Goal: Task Accomplishment & Management: Use online tool/utility

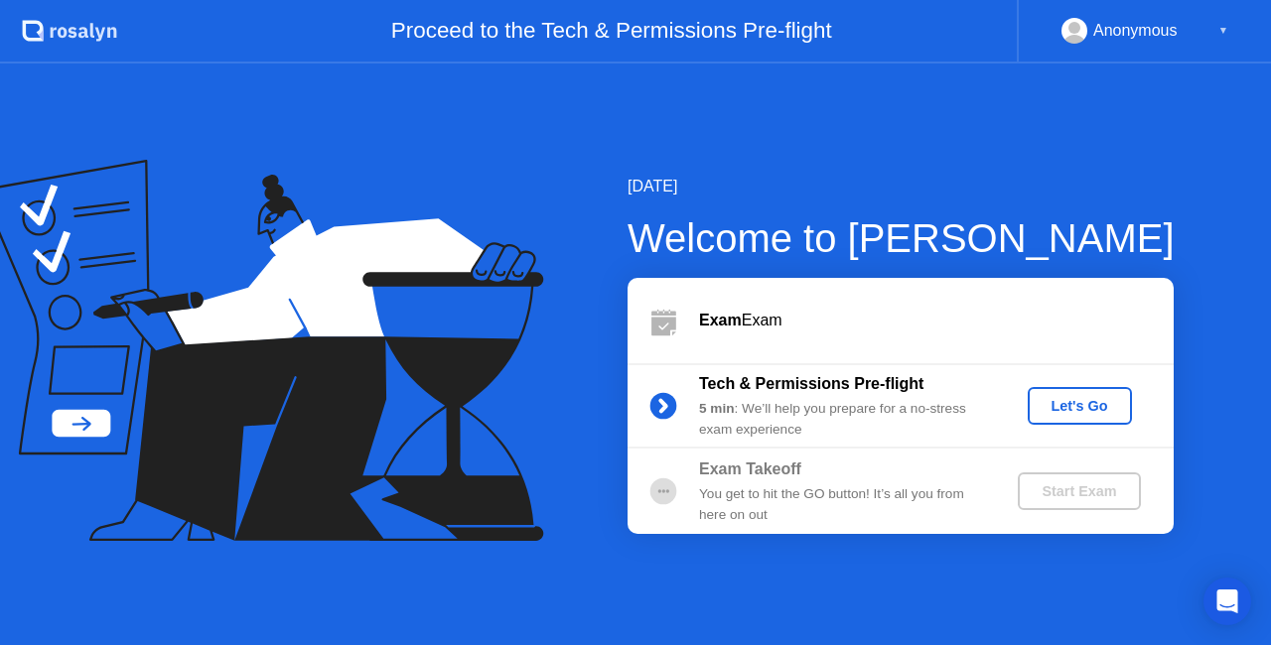
click at [1071, 413] on div "Let's Go" at bounding box center [1080, 406] width 88 height 16
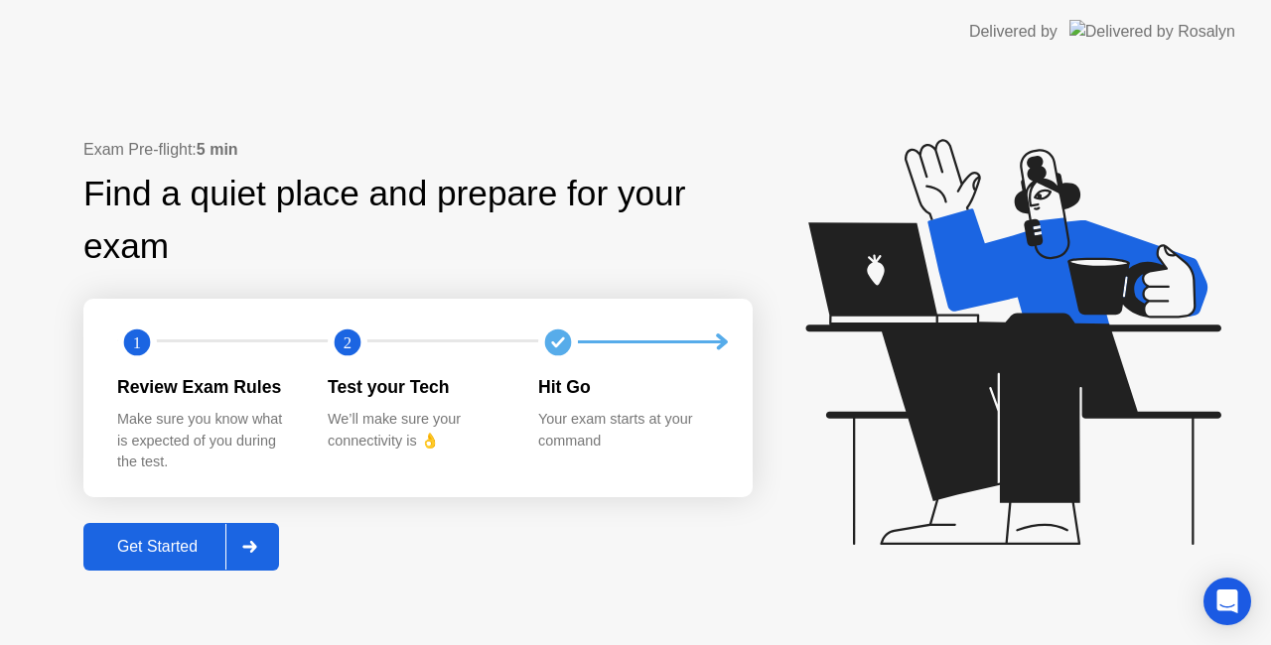
click at [158, 552] on div "Get Started" at bounding box center [157, 547] width 136 height 18
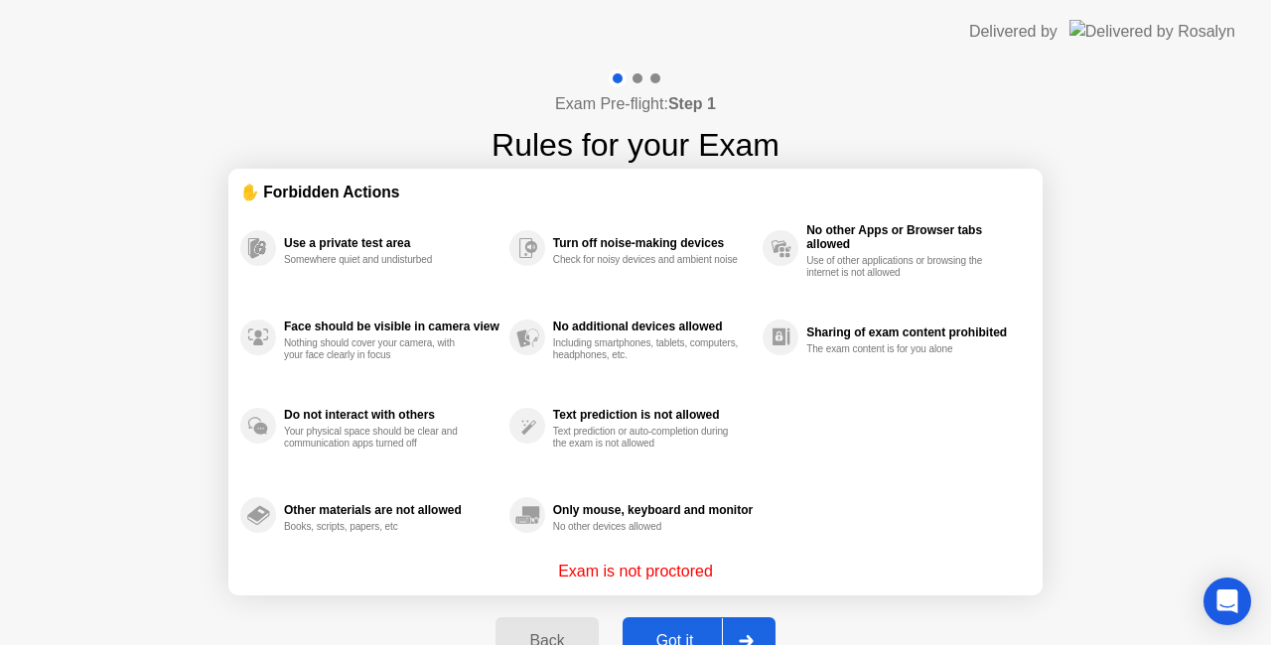
click at [666, 628] on button "Got it" at bounding box center [699, 642] width 153 height 48
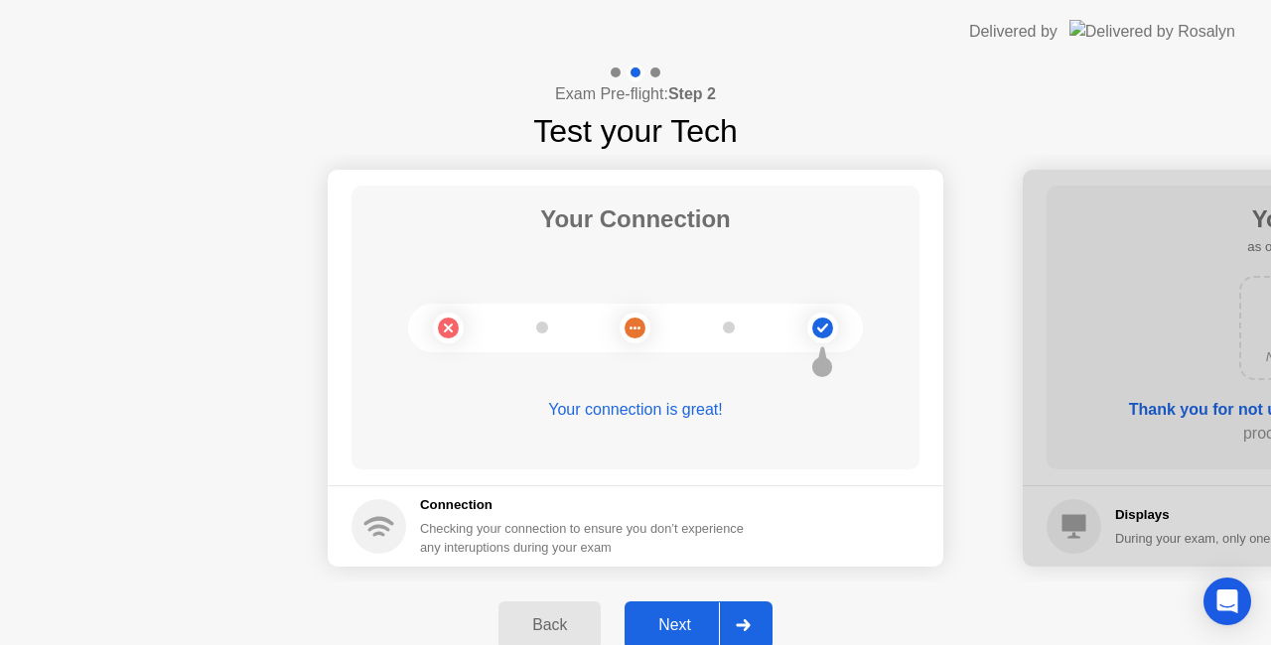
click at [695, 622] on div "Next" at bounding box center [675, 626] width 88 height 18
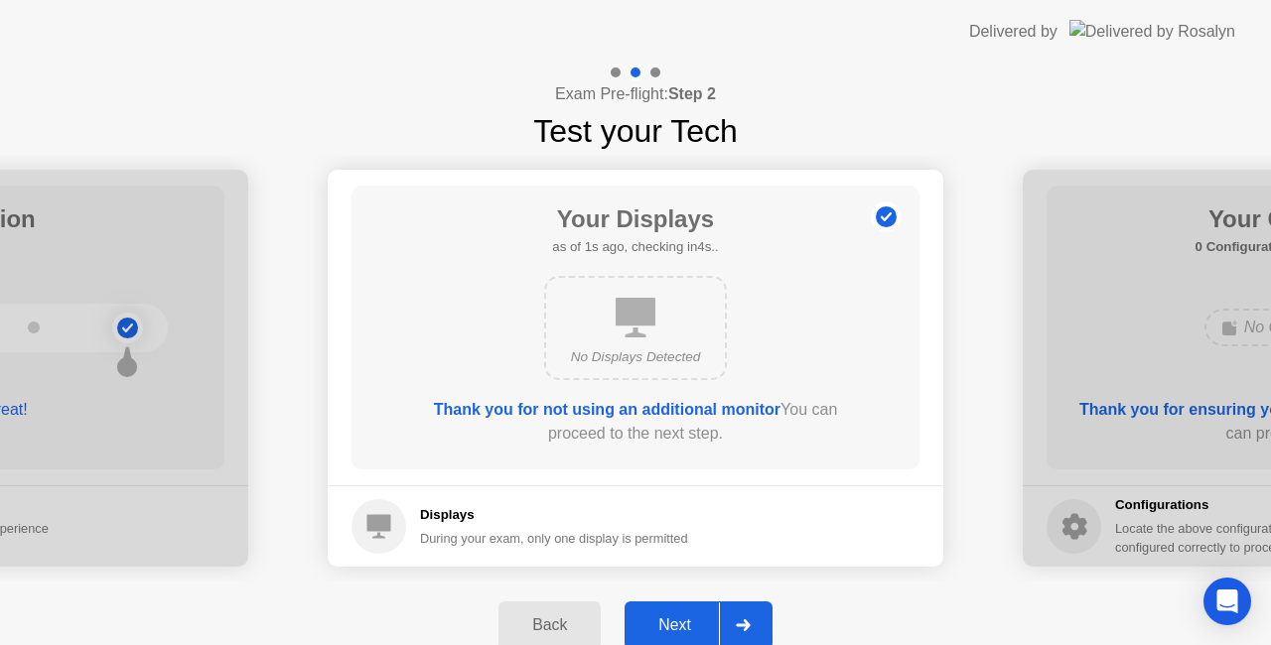
click at [695, 623] on div "Next" at bounding box center [675, 626] width 88 height 18
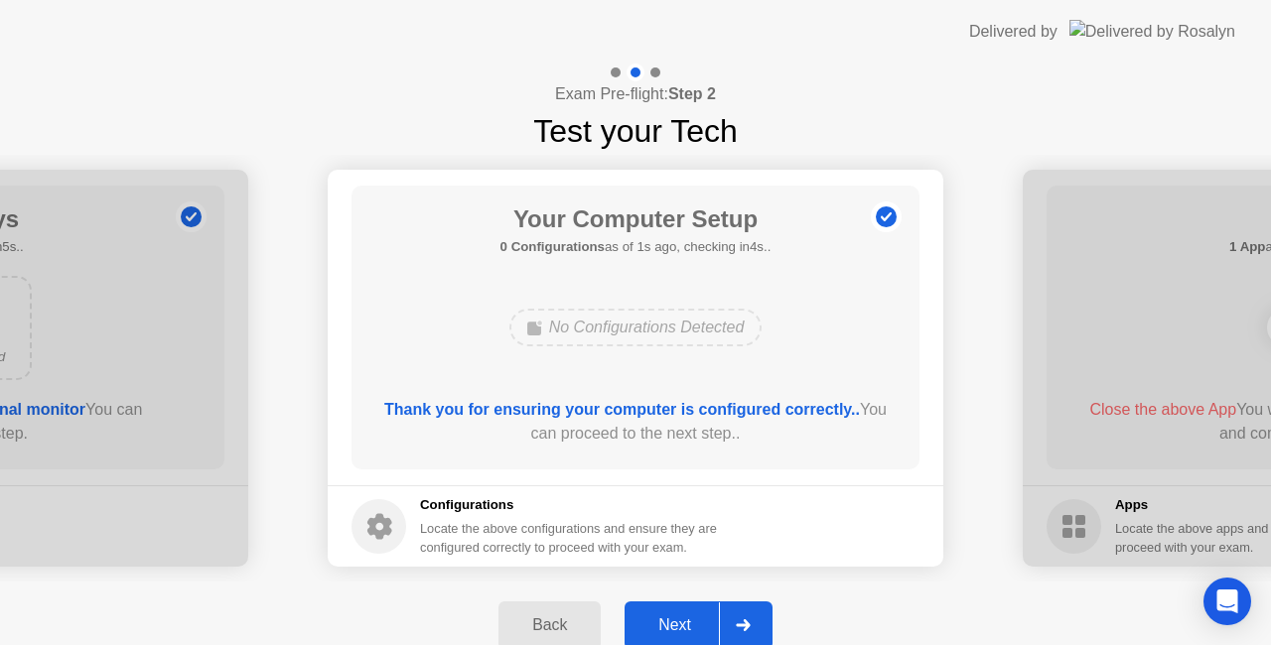
click at [695, 623] on div "Next" at bounding box center [675, 626] width 88 height 18
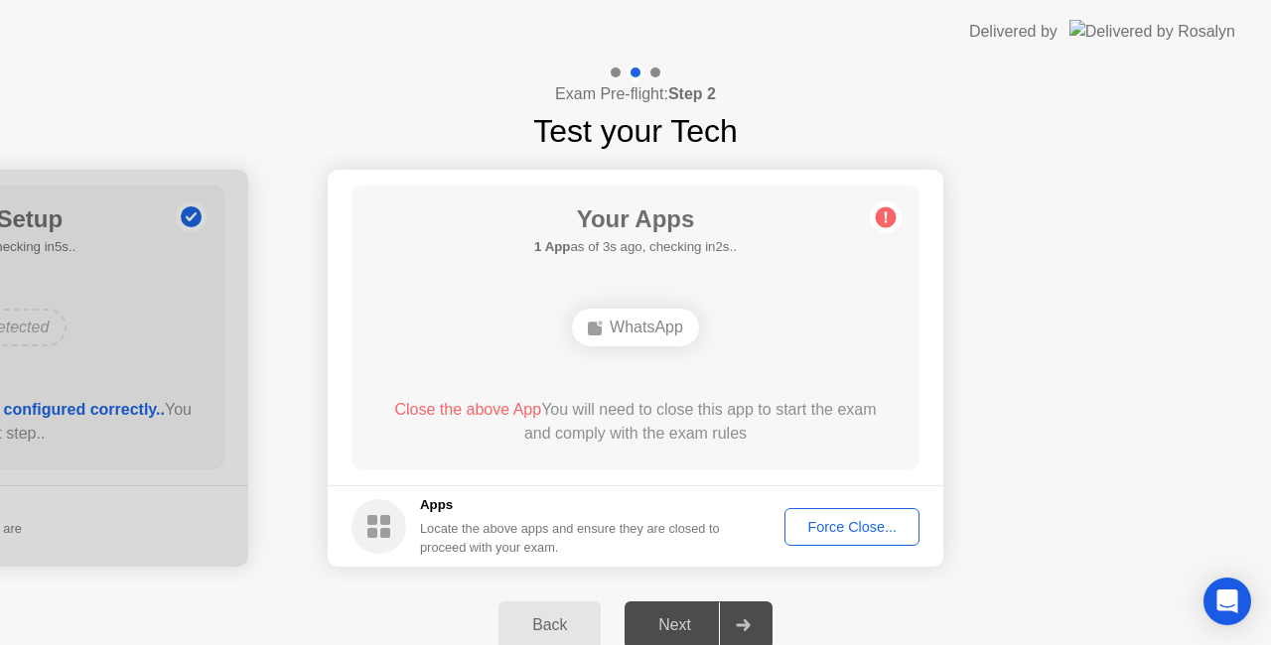
click at [862, 526] on div "Force Close..." at bounding box center [851, 527] width 121 height 16
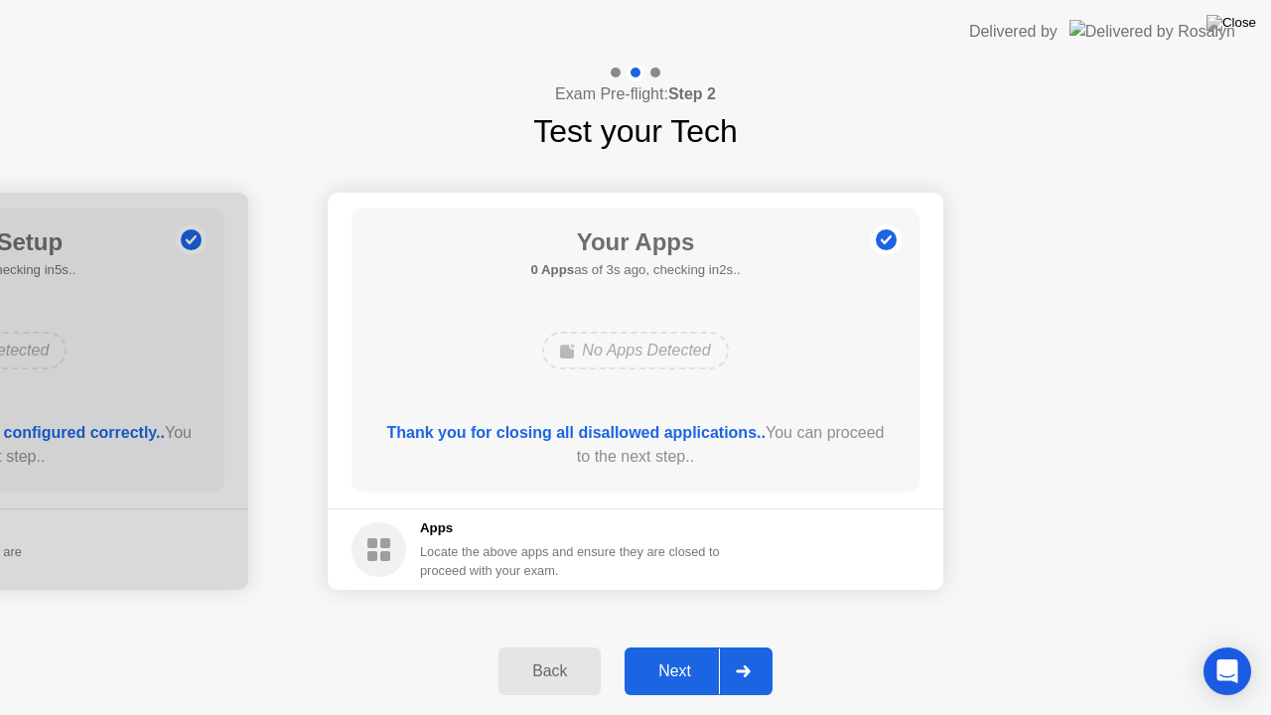
click at [681, 644] on div "Next" at bounding box center [675, 671] width 88 height 18
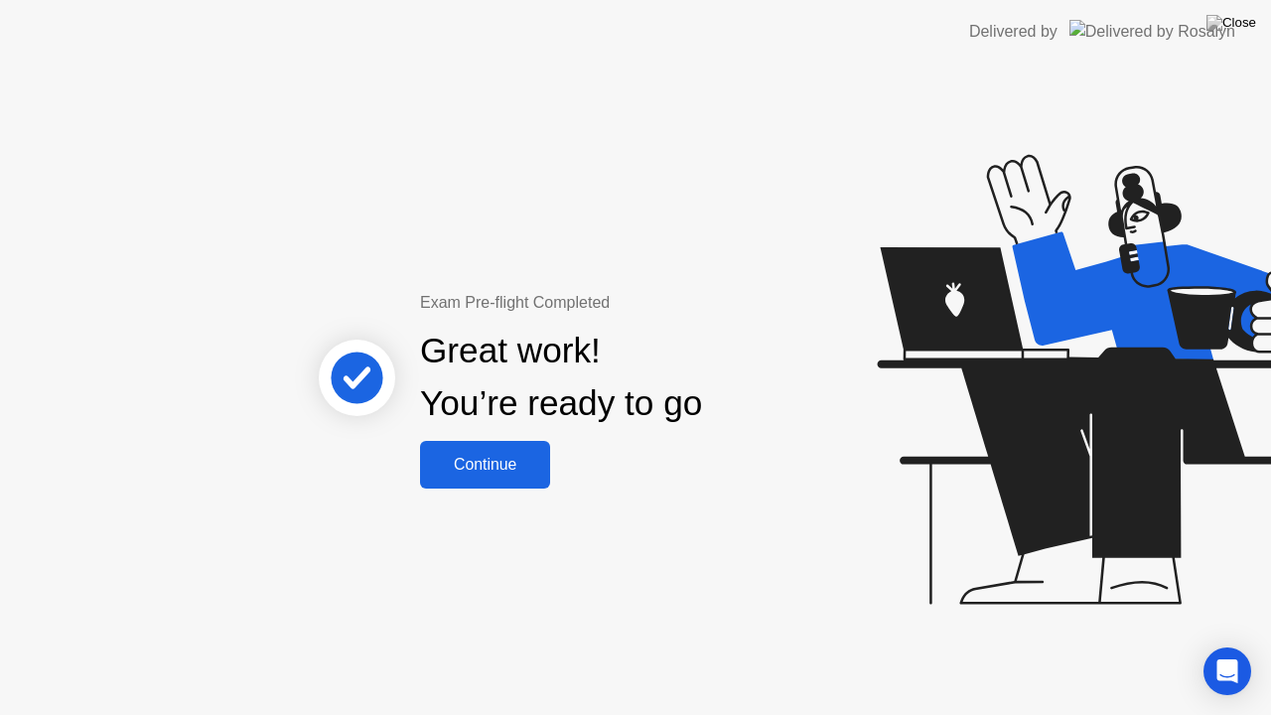
click at [517, 473] on div "Continue" at bounding box center [485, 465] width 118 height 18
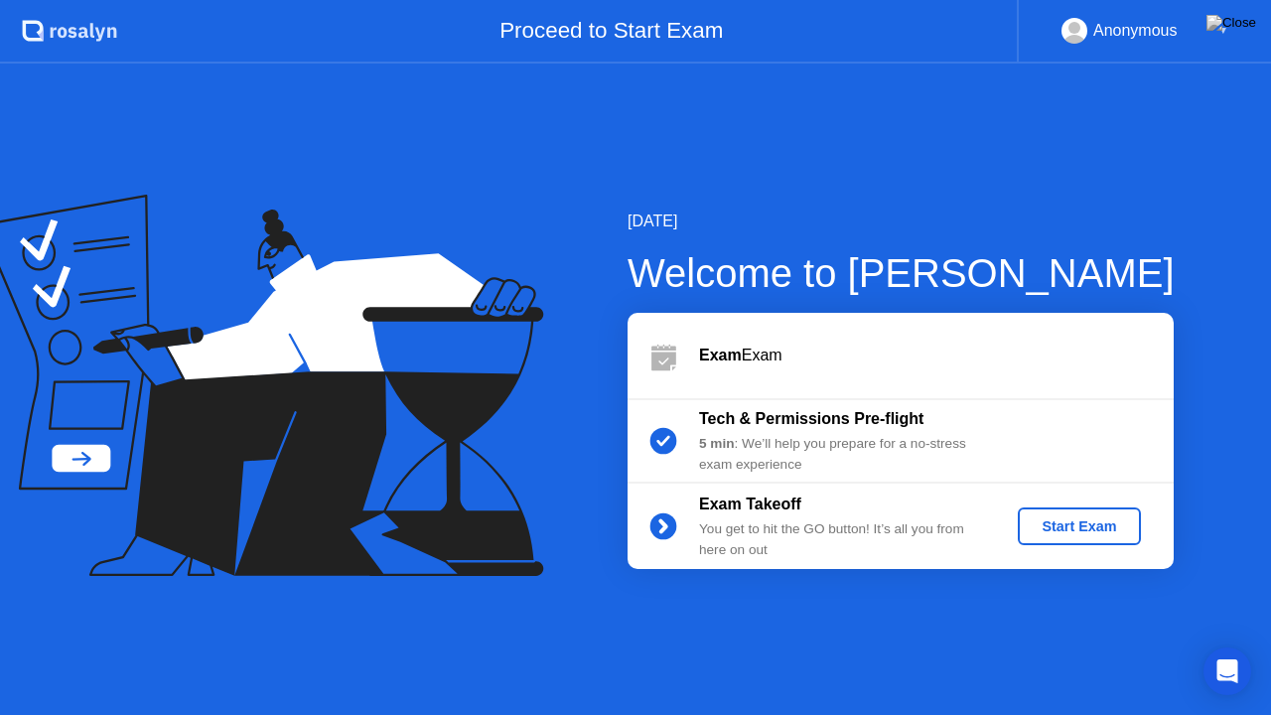
click at [1086, 534] on div "Start Exam" at bounding box center [1079, 526] width 106 height 16
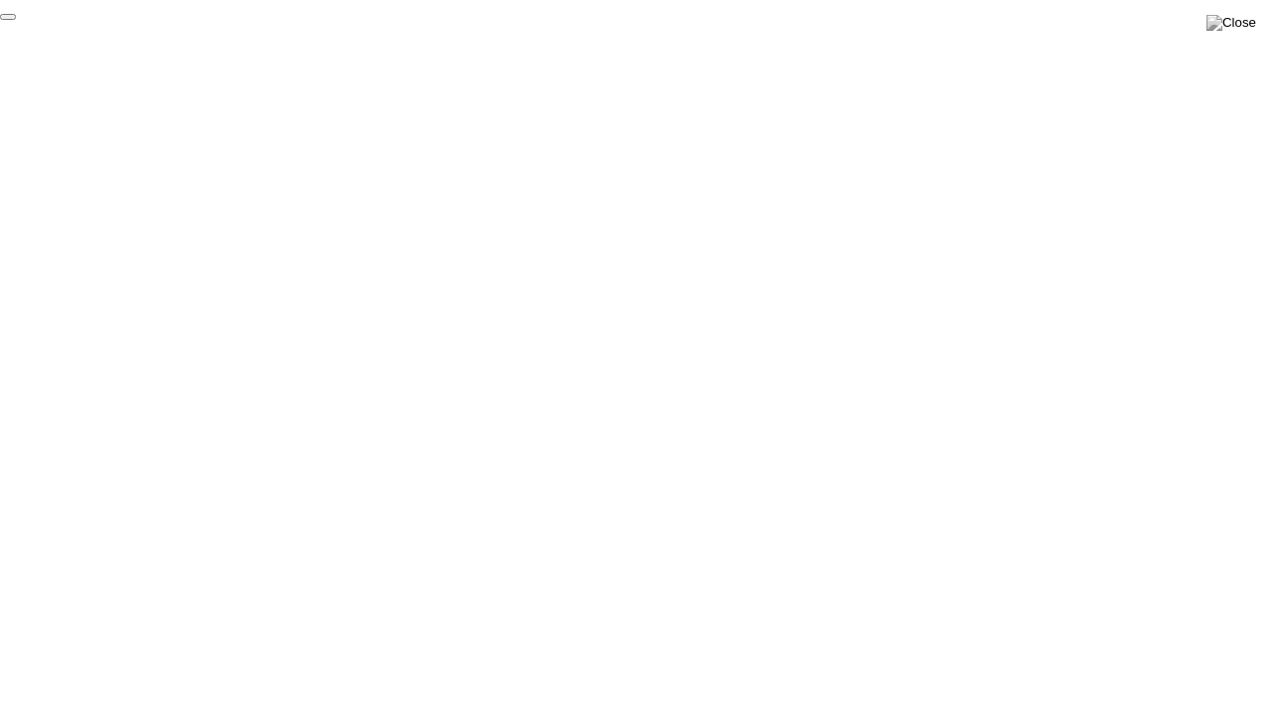
click div "End Proctoring Session"
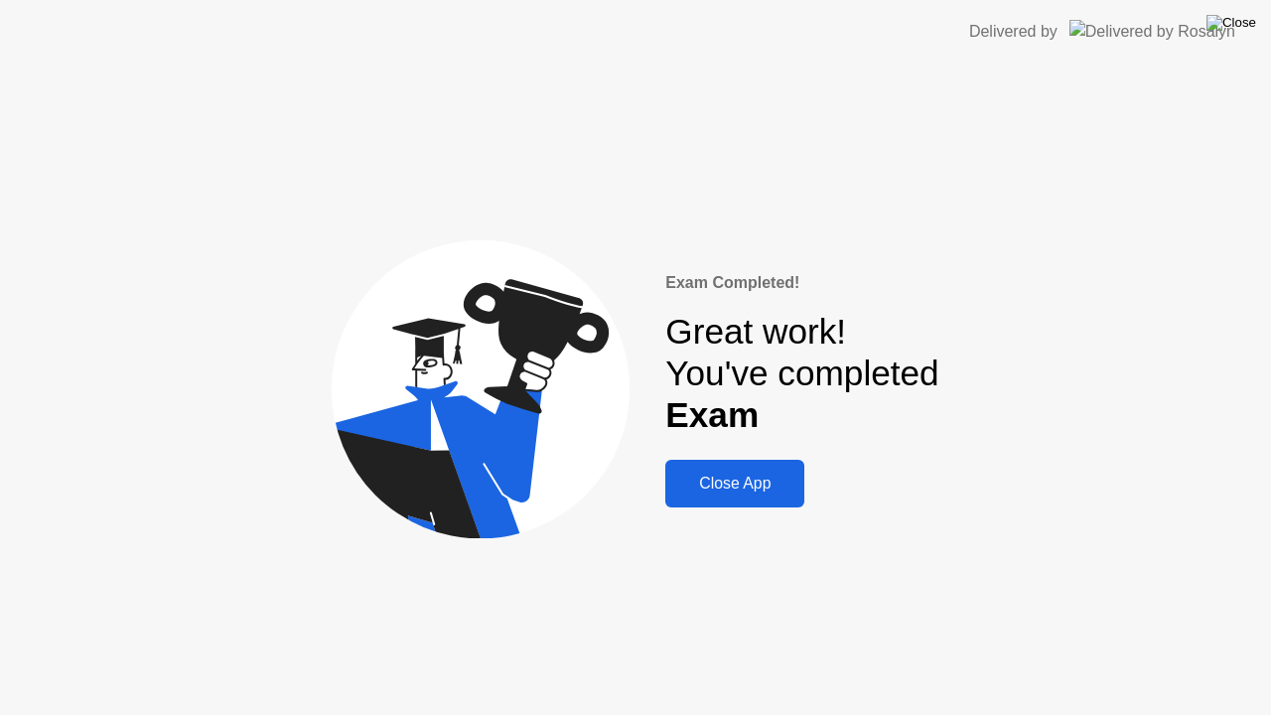
click at [1245, 18] on img at bounding box center [1232, 23] width 50 height 16
click at [1241, 15] on img at bounding box center [1232, 23] width 50 height 16
